Goal: Task Accomplishment & Management: Manage account settings

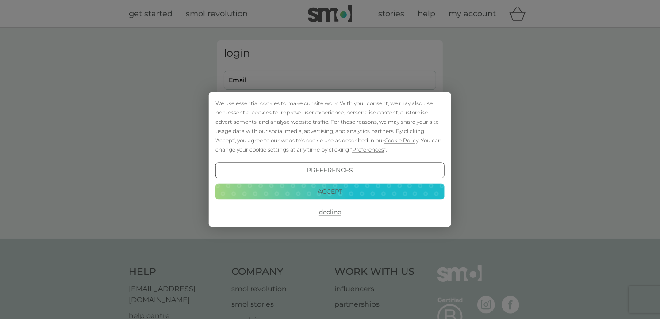
type input "[EMAIL_ADDRESS][DOMAIN_NAME]"
click at [334, 212] on button "Decline" at bounding box center [329, 213] width 229 height 16
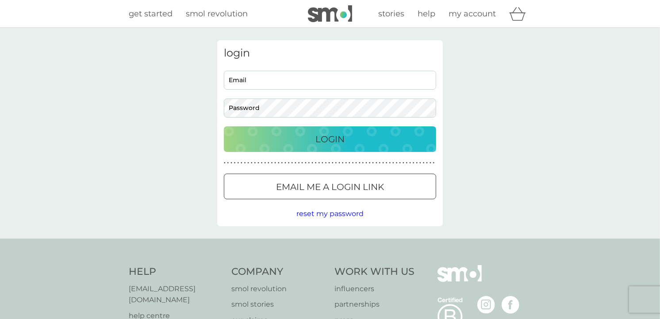
type input "[EMAIL_ADDRESS][DOMAIN_NAME]"
click at [339, 137] on p "Login" at bounding box center [329, 139] width 29 height 14
